Goal: Task Accomplishment & Management: Manage account settings

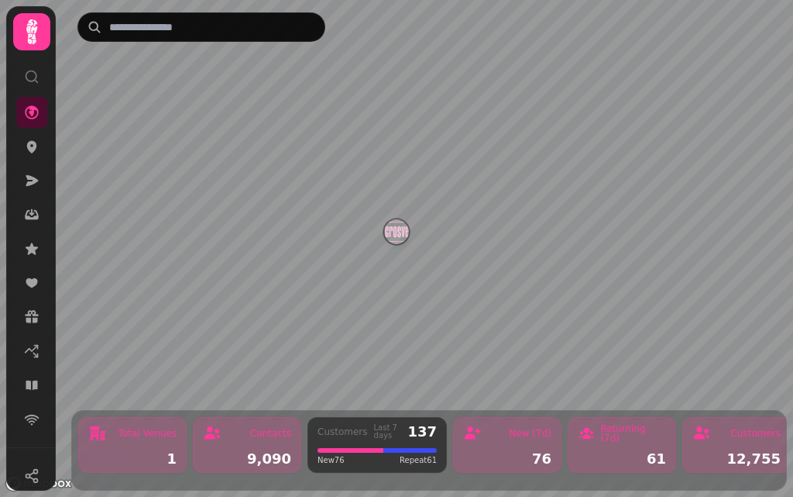
click at [125, 452] on div "1" at bounding box center [132, 459] width 88 height 14
click at [274, 452] on div "9,090" at bounding box center [247, 459] width 88 height 14
click at [245, 452] on div "9,090" at bounding box center [247, 459] width 88 height 14
click at [241, 434] on div "Contacts 9,090" at bounding box center [247, 445] width 108 height 56
click at [260, 430] on div "Contacts" at bounding box center [247, 433] width 88 height 19
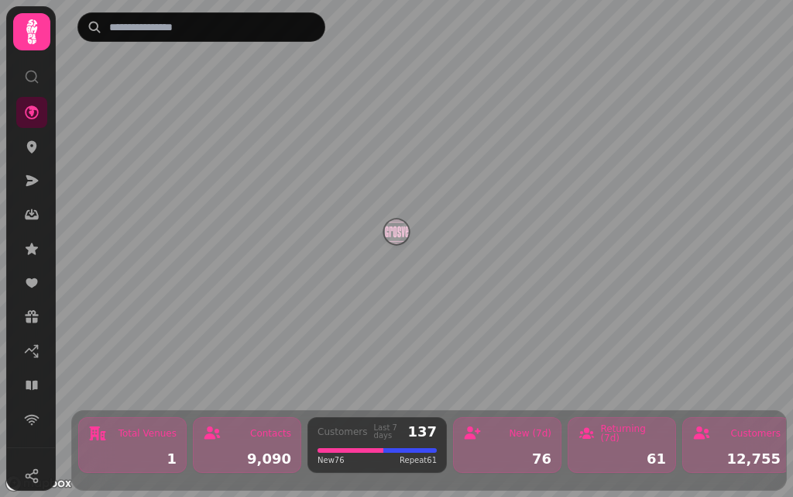
click at [253, 438] on div "Contacts 9,090" at bounding box center [247, 445] width 108 height 56
click at [245, 452] on div "9,090" at bounding box center [247, 459] width 88 height 14
click at [255, 452] on div "9,090" at bounding box center [247, 459] width 88 height 14
click at [248, 452] on div "9,090" at bounding box center [247, 459] width 88 height 14
click at [224, 434] on div "Contacts 9,090" at bounding box center [247, 445] width 108 height 56
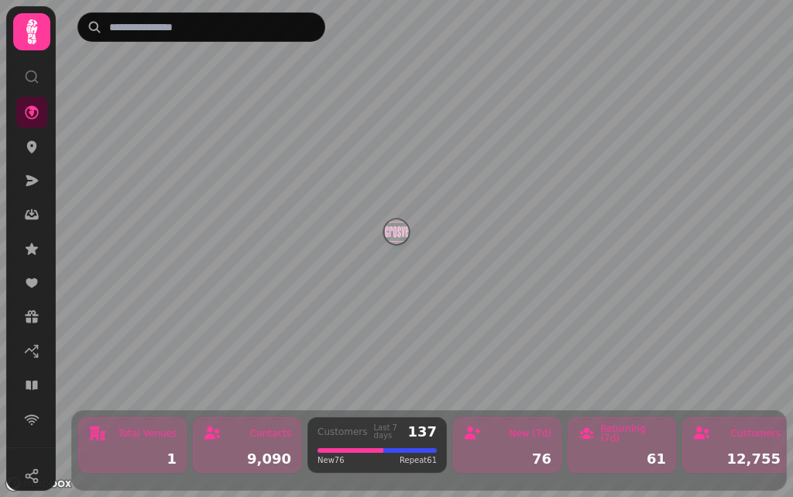
click at [220, 453] on div "9,090" at bounding box center [247, 459] width 88 height 14
click at [257, 452] on div "9,090" at bounding box center [247, 459] width 88 height 14
click at [27, 152] on icon at bounding box center [31, 146] width 15 height 15
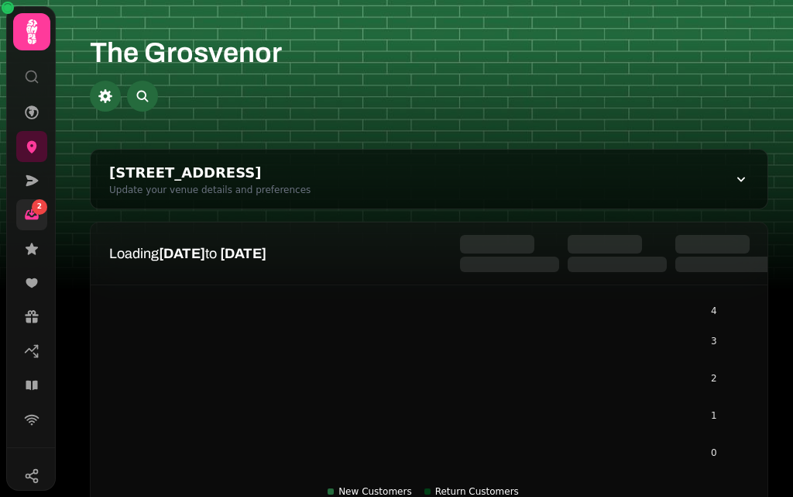
click at [29, 209] on icon at bounding box center [31, 214] width 15 height 15
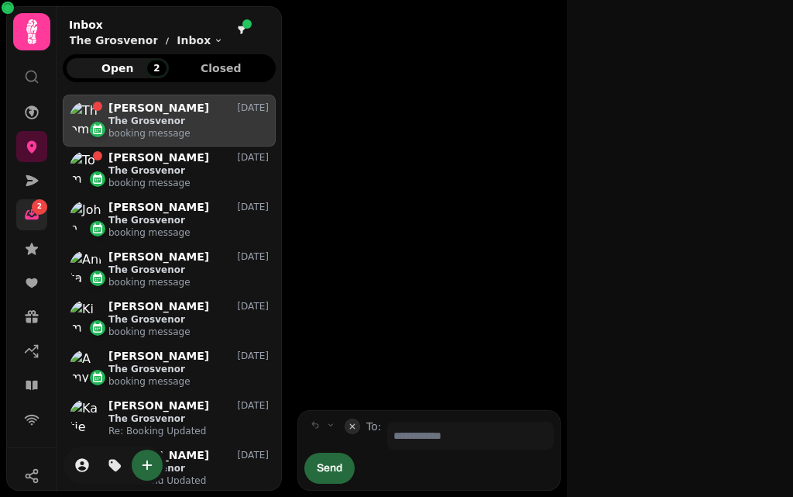
scroll to position [12, 12]
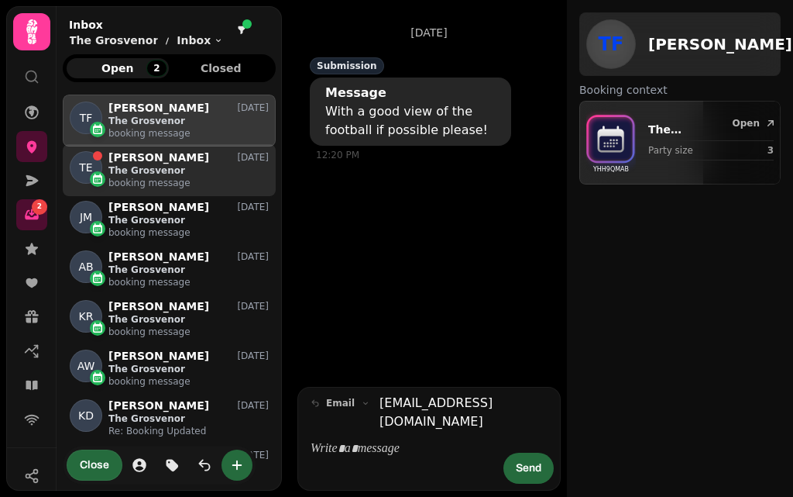
click at [176, 174] on p "The Grosvenor" at bounding box center [188, 170] width 160 height 12
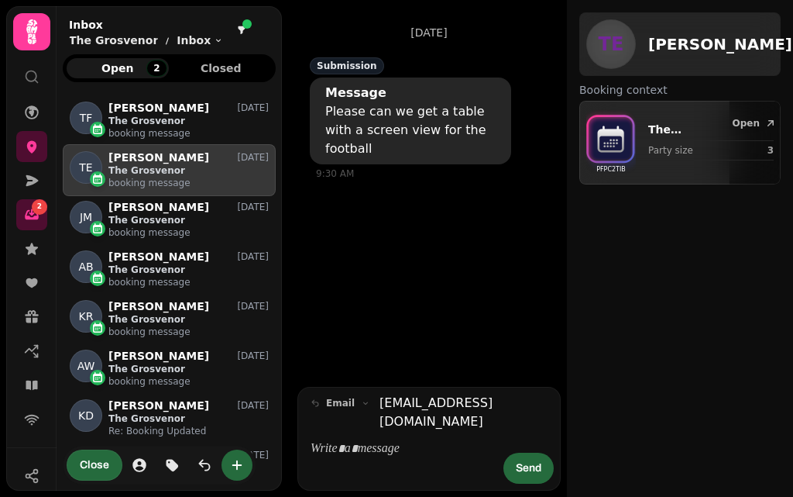
click at [353, 62] on div "Submission" at bounding box center [347, 65] width 74 height 17
click at [672, 140] on div at bounding box center [711, 140] width 126 height 1
select select "*"
select select "*****"
select select "********"
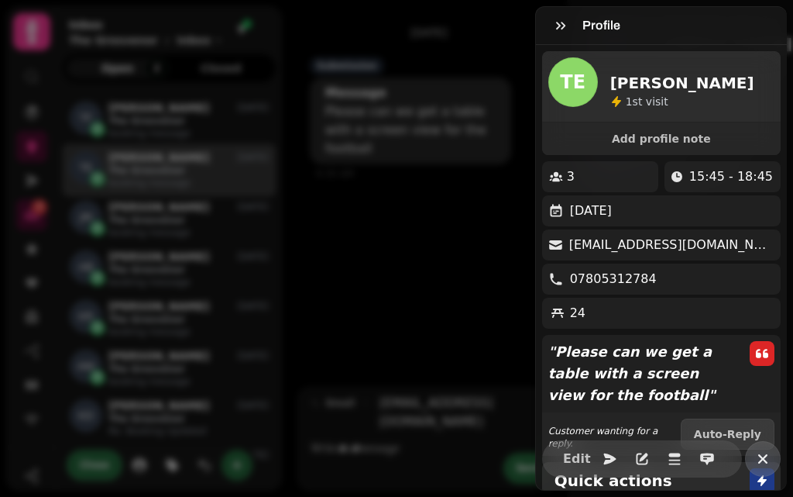
click at [754, 450] on icon "button" at bounding box center [763, 458] width 19 height 19
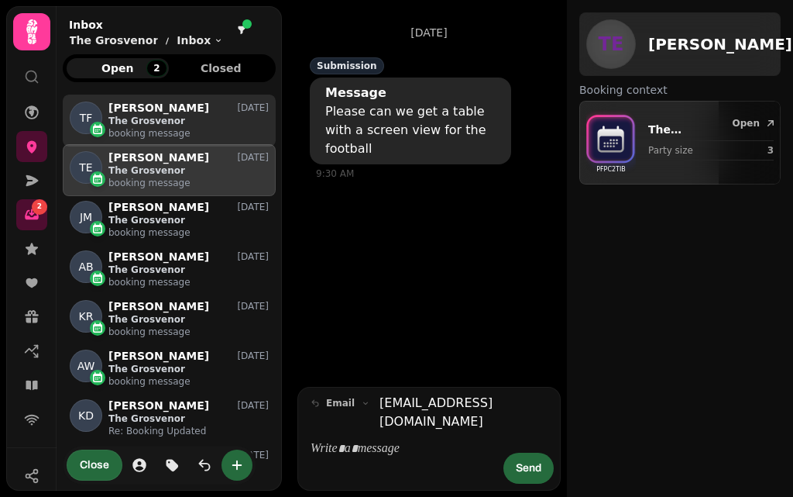
click at [191, 116] on p "The Grosvenor" at bounding box center [188, 121] width 160 height 12
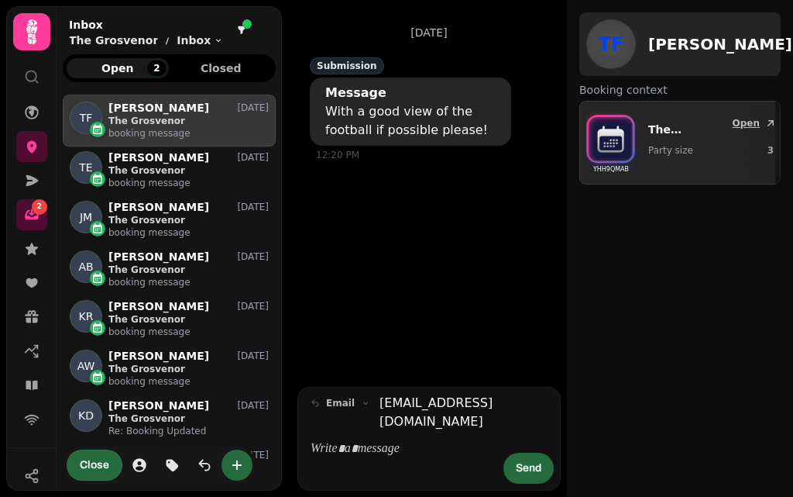
click at [703, 153] on p "Party size" at bounding box center [692, 150] width 88 height 12
select select "**********"
select select "*"
select select "*****"
select select "********"
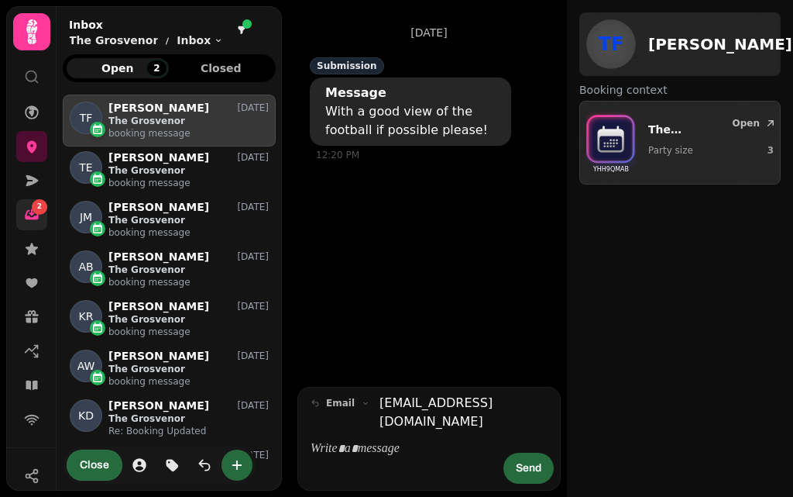
click at [32, 215] on icon at bounding box center [31, 212] width 5 height 7
click at [134, 71] on span "Open 2" at bounding box center [117, 68] width 77 height 11
click at [236, 68] on span "Closed" at bounding box center [221, 68] width 77 height 11
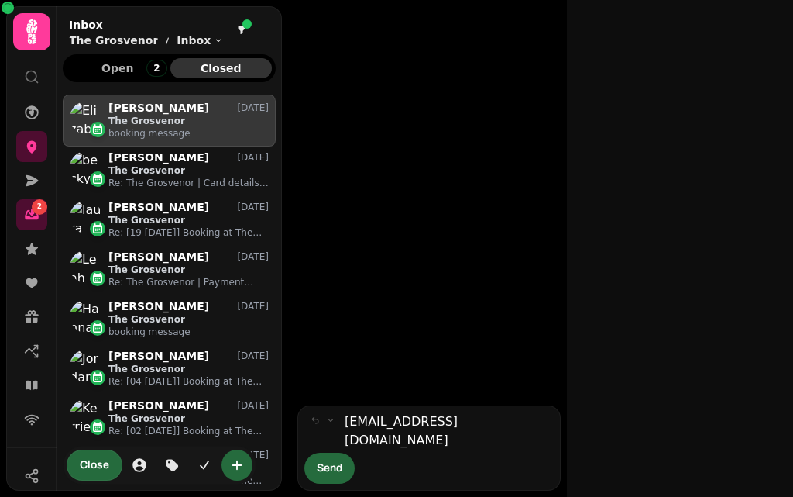
scroll to position [377, 201]
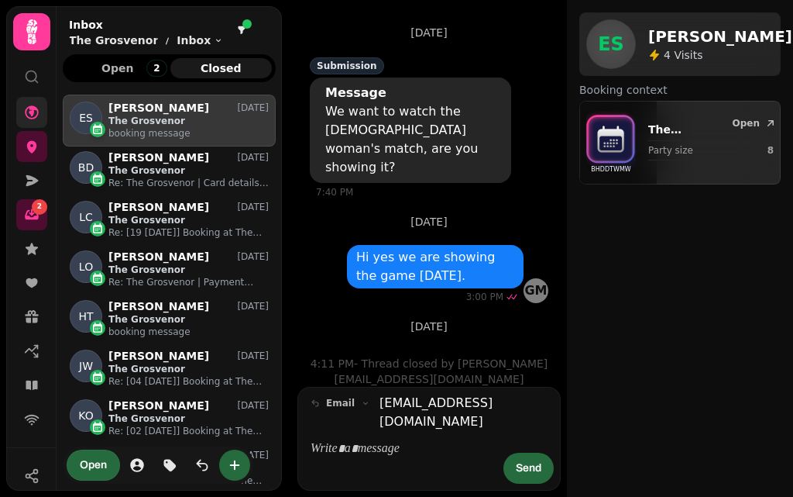
click at [34, 107] on icon at bounding box center [32, 112] width 14 height 14
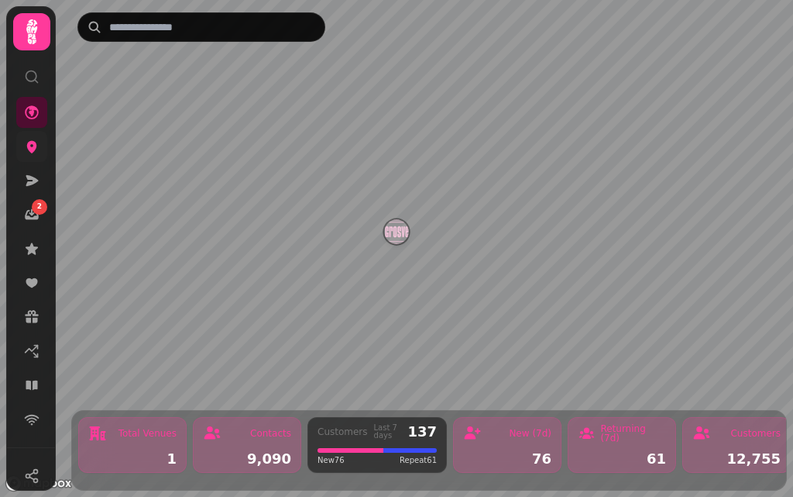
click at [36, 147] on icon at bounding box center [31, 146] width 15 height 15
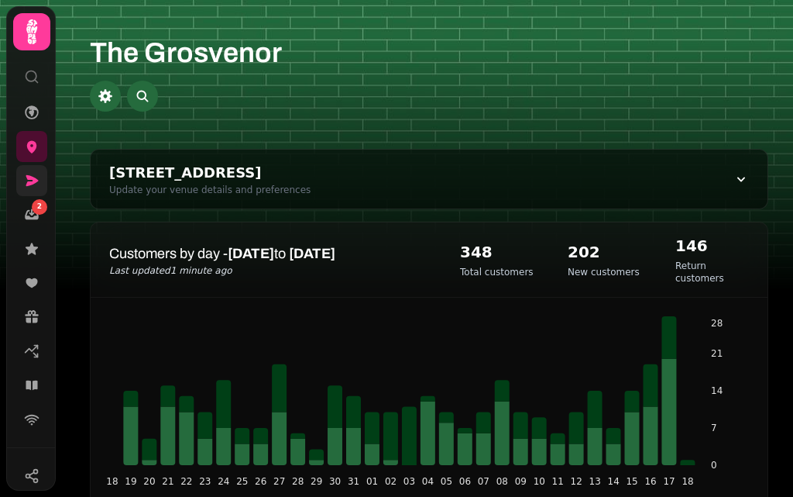
click at [26, 185] on icon at bounding box center [31, 180] width 15 height 15
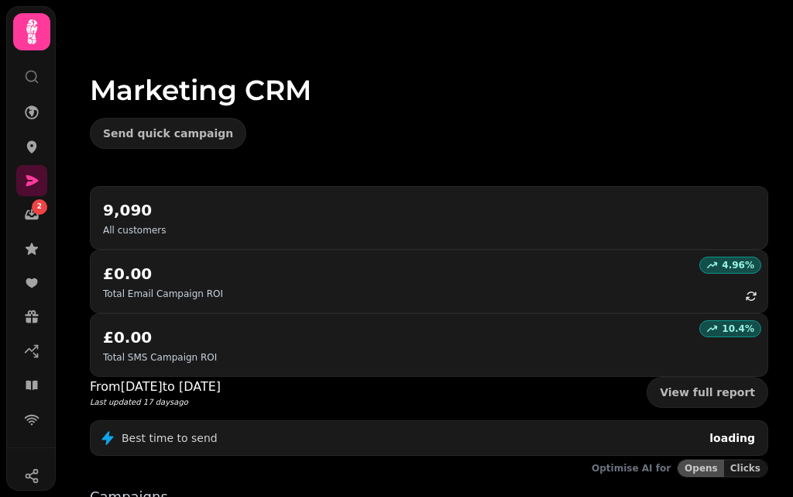
click at [30, 80] on icon at bounding box center [31, 76] width 15 height 15
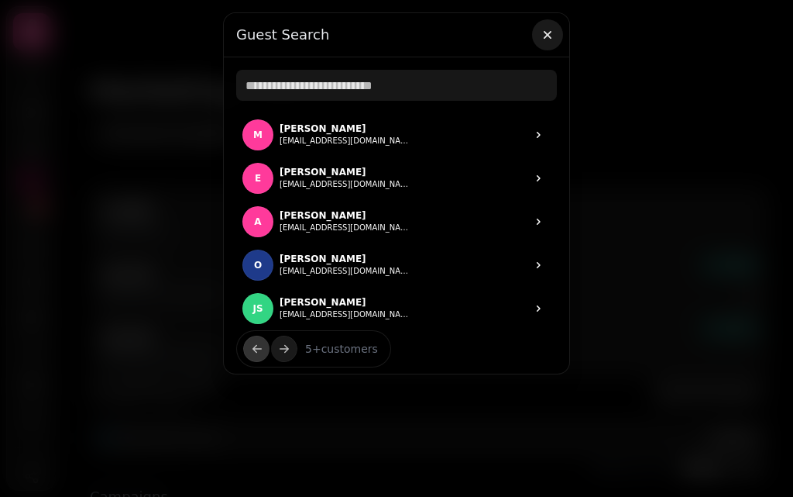
click at [548, 35] on icon "button" at bounding box center [548, 35] width 8 height 8
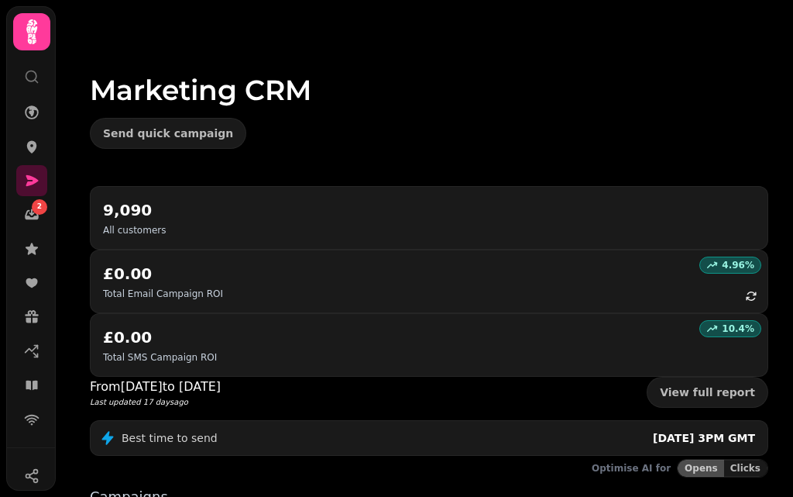
click at [33, 27] on icon at bounding box center [31, 31] width 11 height 25
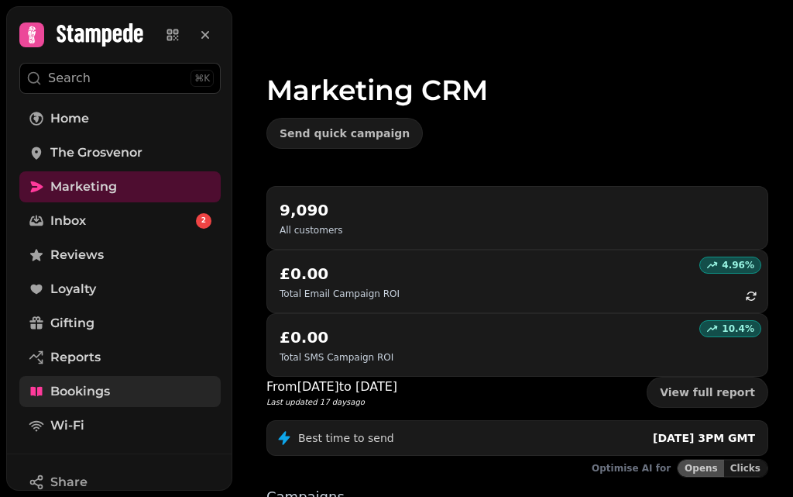
click at [135, 394] on link "Bookings" at bounding box center [119, 391] width 201 height 31
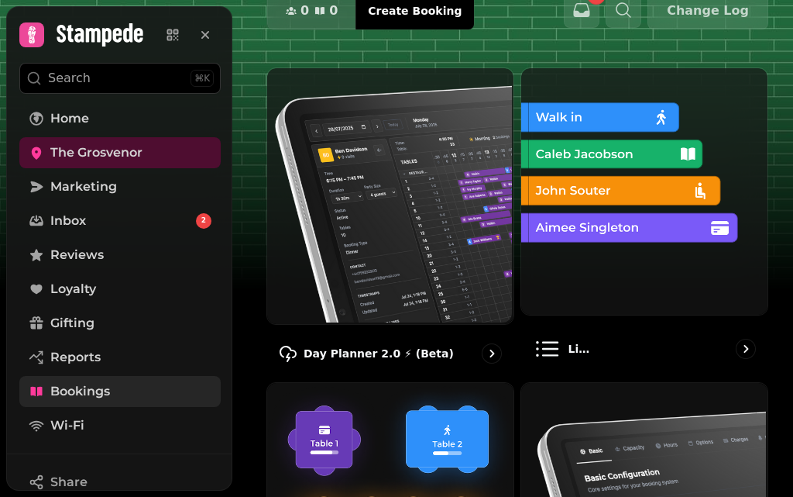
scroll to position [173, 0]
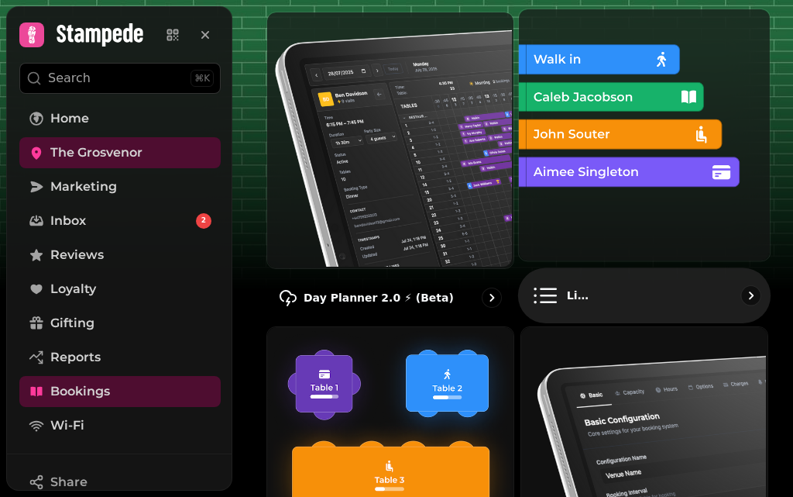
click at [618, 224] on img at bounding box center [643, 133] width 251 height 251
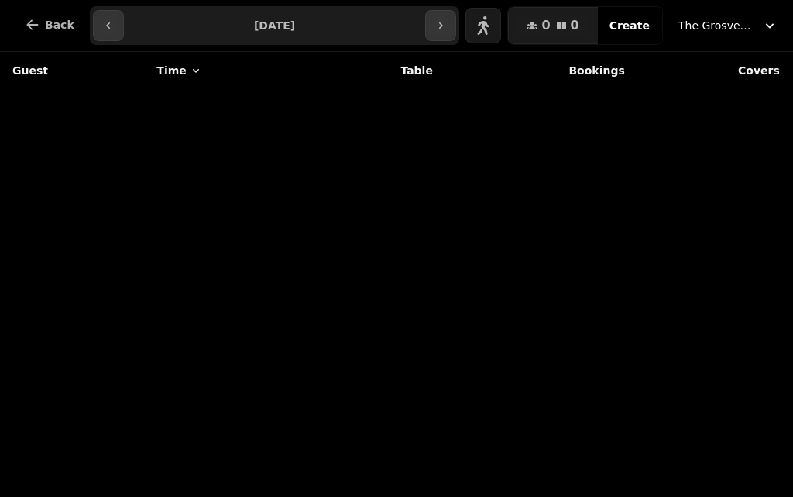
click at [322, 16] on input "**********" at bounding box center [275, 25] width 296 height 25
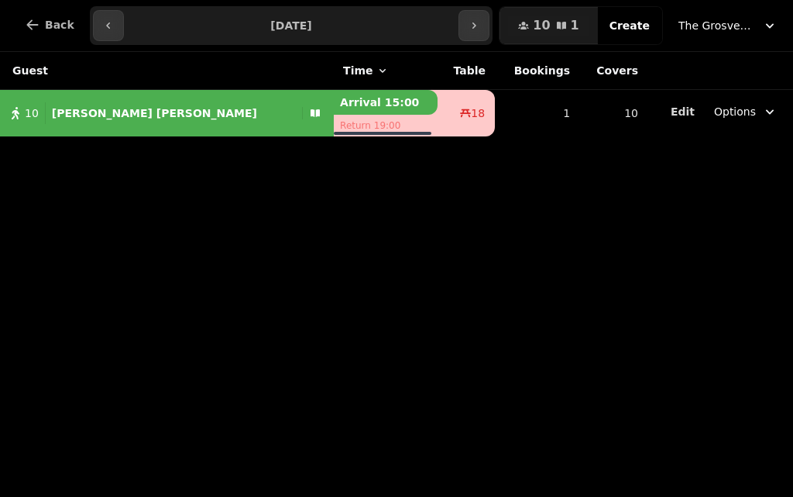
type input "**********"
